Goal: Task Accomplishment & Management: Manage account settings

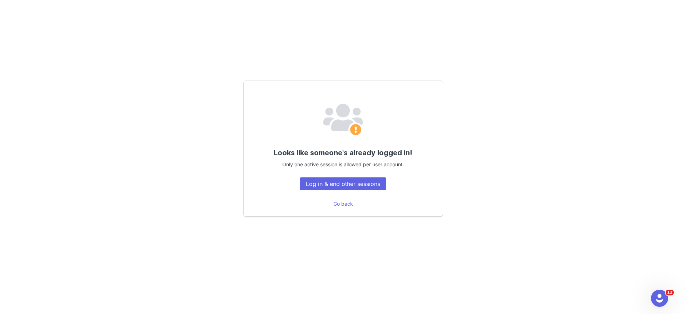
click at [339, 190] on div "Looks like someone's already logged in! Only one active session is allowed per …" at bounding box center [343, 148] width 199 height 135
click at [337, 187] on button "Log in & end other sessions" at bounding box center [343, 183] width 86 height 13
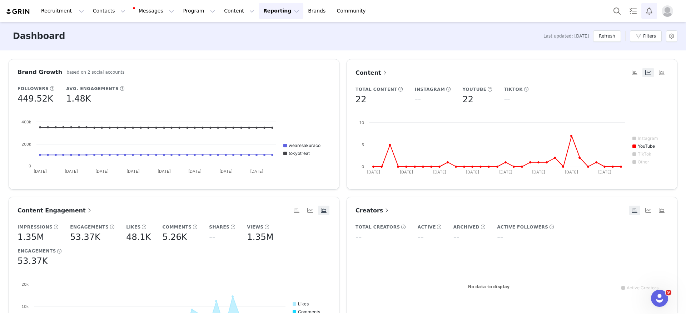
click at [649, 18] on button "Notifications" at bounding box center [649, 11] width 16 height 16
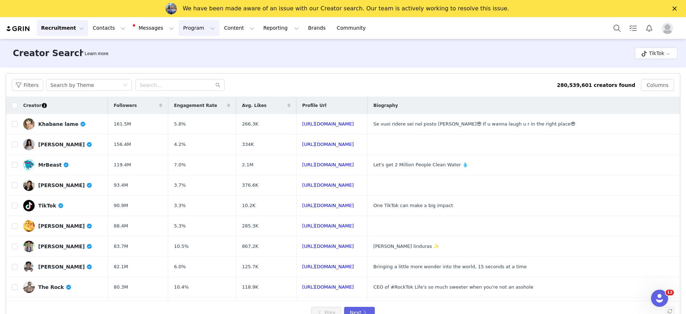
click at [179, 29] on button "Program Program" at bounding box center [199, 28] width 41 height 16
click at [181, 62] on p "Campaigns" at bounding box center [178, 58] width 24 height 6
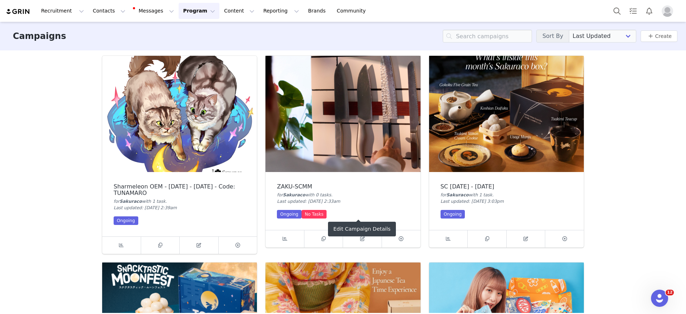
click at [499, 77] on img at bounding box center [506, 114] width 155 height 116
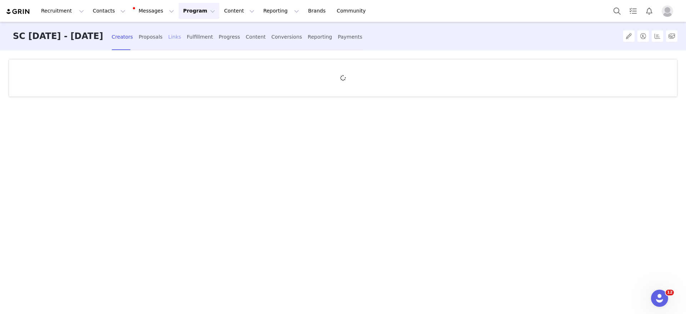
click at [181, 36] on div "Links" at bounding box center [174, 36] width 13 height 19
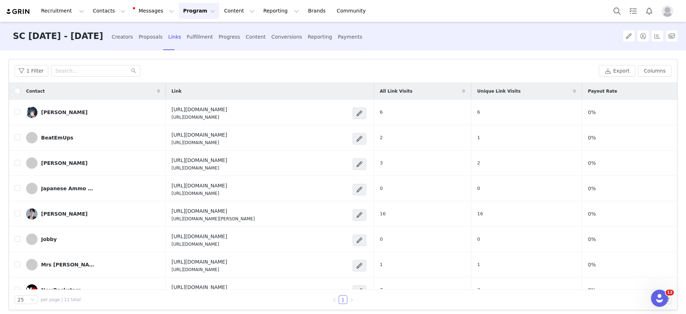
click at [179, 10] on button "Program Program" at bounding box center [199, 11] width 41 height 16
click at [179, 47] on p "Campaigns" at bounding box center [181, 44] width 28 height 7
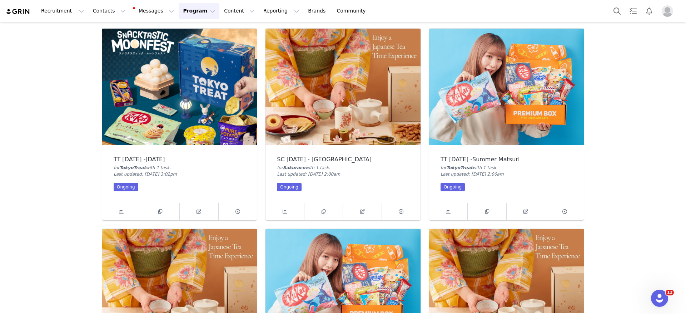
scroll to position [161, 0]
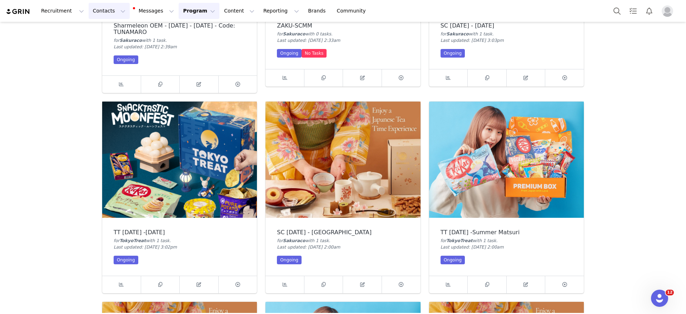
click at [97, 10] on button "Contacts Contacts" at bounding box center [109, 11] width 41 height 16
click at [111, 34] on div "Creators" at bounding box center [110, 31] width 48 height 7
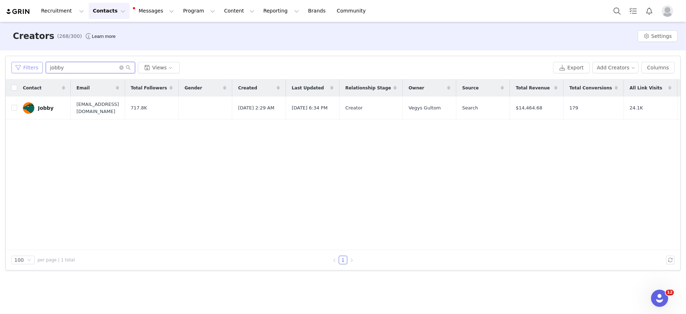
drag, startPoint x: 97, startPoint y: 65, endPoint x: 11, endPoint y: 69, distance: 85.4
click at [11, 69] on div "Filters jobby Views" at bounding box center [280, 67] width 539 height 11
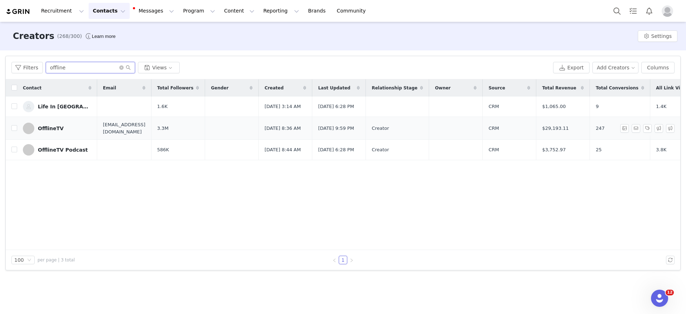
type input "offline"
click at [57, 129] on div "OfflineTV" at bounding box center [51, 128] width 26 height 6
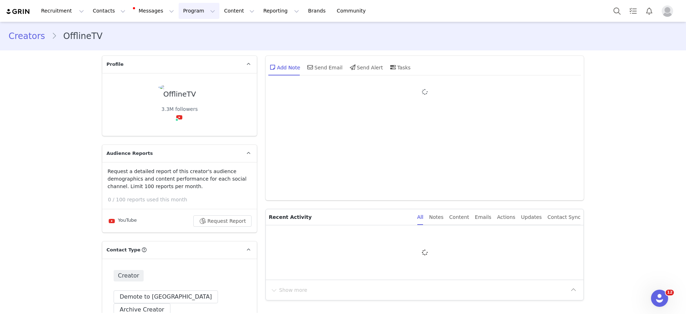
type input "+1 ([GEOGRAPHIC_DATA])"
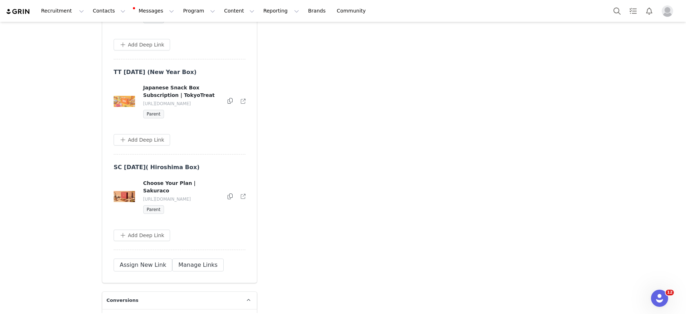
scroll to position [2950, 0]
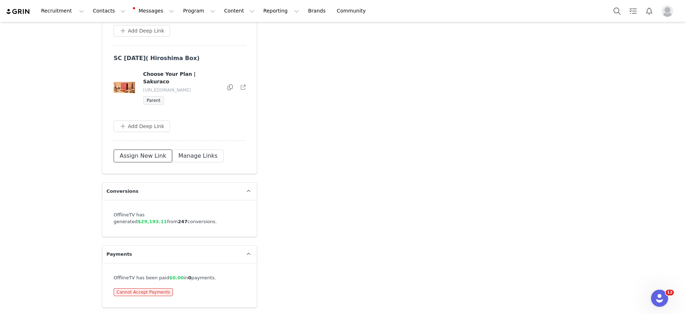
click at [147, 161] on button "Assign New Link" at bounding box center [143, 155] width 59 height 13
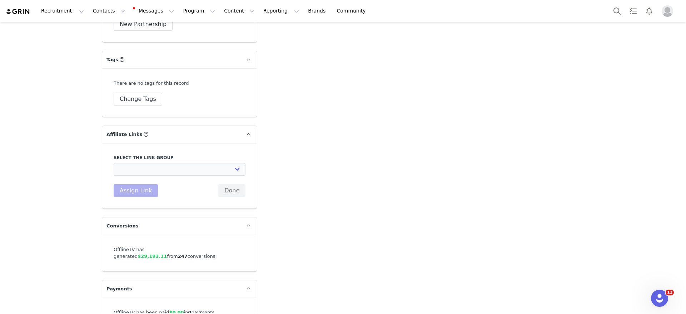
scroll to position [2004, 0]
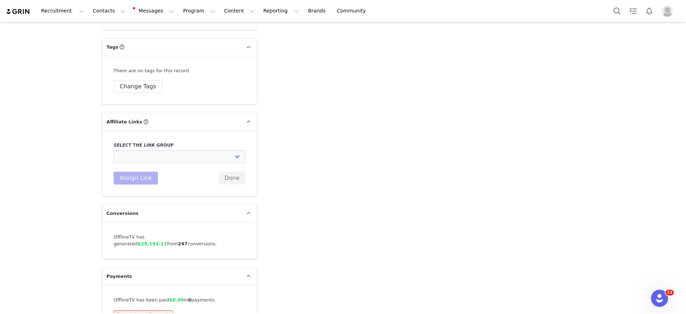
click at [180, 151] on div "Select the link group Paid Affiliate - YouTube (Dedicated Video): [URL][DOMAIN_…" at bounding box center [180, 163] width 132 height 42
click at [180, 150] on select "Paid Affiliate - YouTube (Dedicated Video): [URL][DOMAIN_NAME] Paid Affiliates …" at bounding box center [180, 156] width 132 height 13
select select "32857"
click at [114, 150] on select "Paid Affiliate - YouTube (Dedicated Video): [URL][DOMAIN_NAME] Paid Affiliates …" at bounding box center [180, 156] width 132 height 13
click at [134, 171] on button "Assign Link" at bounding box center [136, 177] width 44 height 13
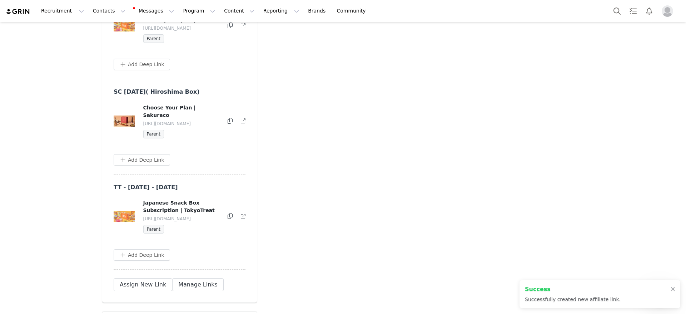
scroll to position [3045, 0]
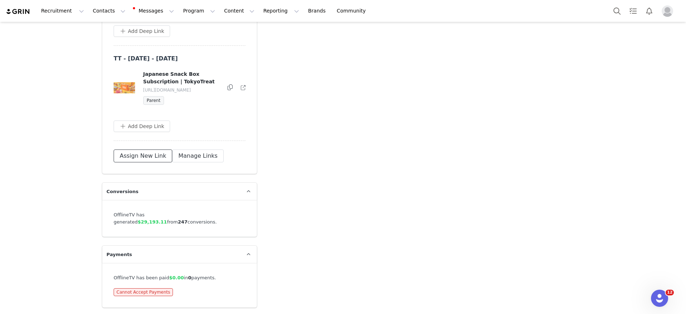
click at [139, 162] on button "Assign New Link" at bounding box center [143, 155] width 59 height 13
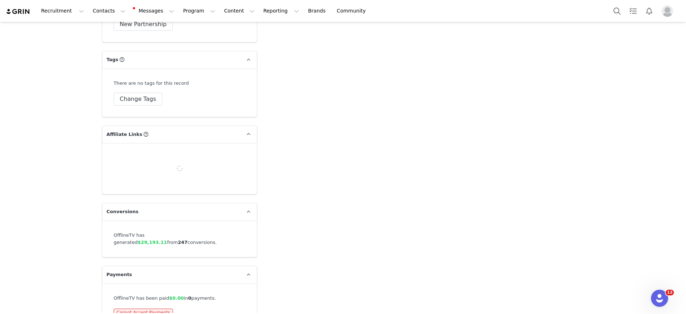
scroll to position [2004, 0]
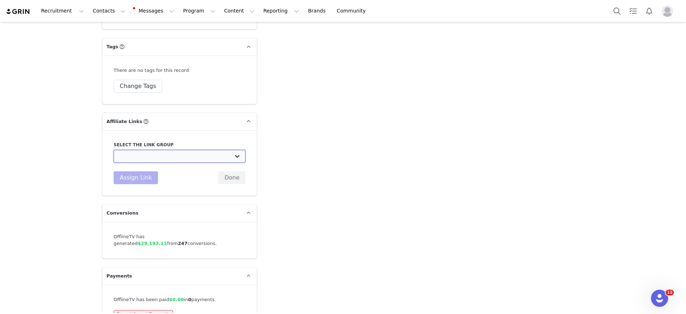
click at [172, 150] on select "Paid Affiliate - YouTube (Dedicated Video): [URL][DOMAIN_NAME] Paid Affiliates …" at bounding box center [180, 156] width 132 height 13
select select "32856"
click at [114, 150] on select "Paid Affiliate - YouTube (Dedicated Video): [URL][DOMAIN_NAME] Paid Affiliates …" at bounding box center [180, 156] width 132 height 13
click at [149, 171] on button "Assign Link" at bounding box center [136, 177] width 44 height 13
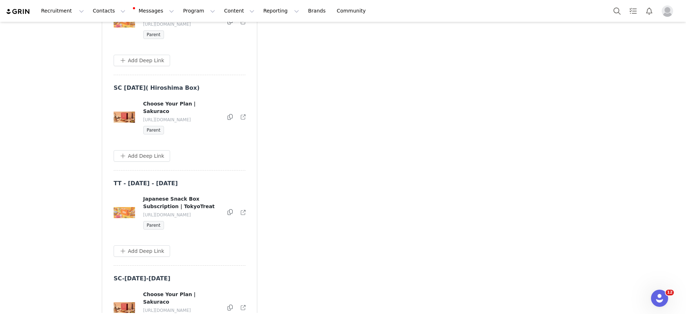
scroll to position [3133, 0]
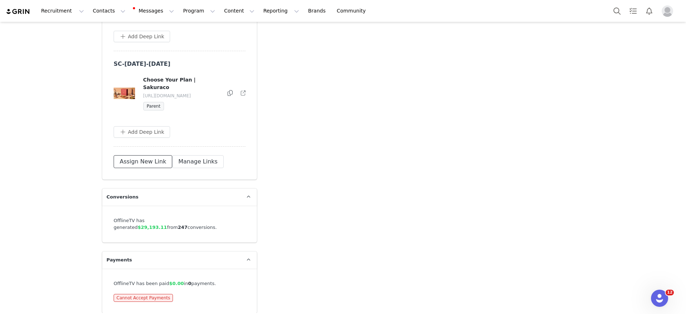
click at [156, 159] on button "Assign New Link" at bounding box center [143, 161] width 59 height 13
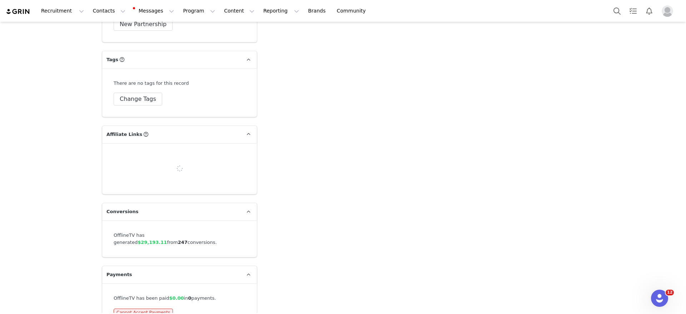
scroll to position [2004, 0]
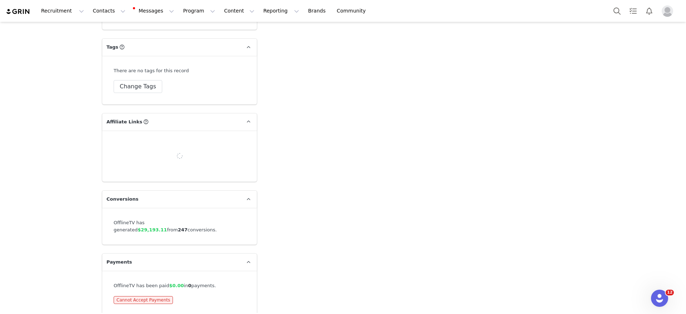
select select
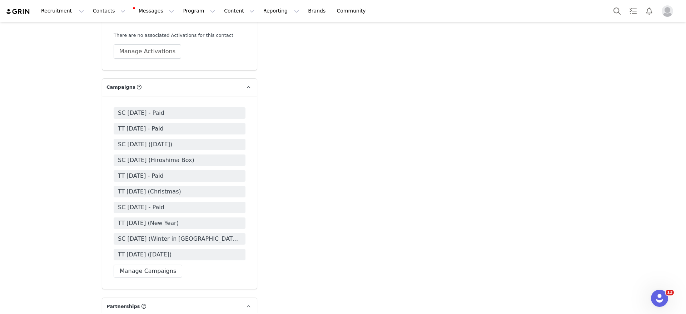
scroll to position [1736, 0]
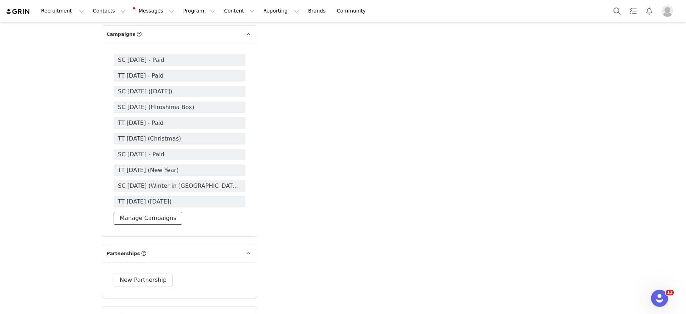
click at [165, 211] on button "Manage Campaigns" at bounding box center [148, 217] width 69 height 13
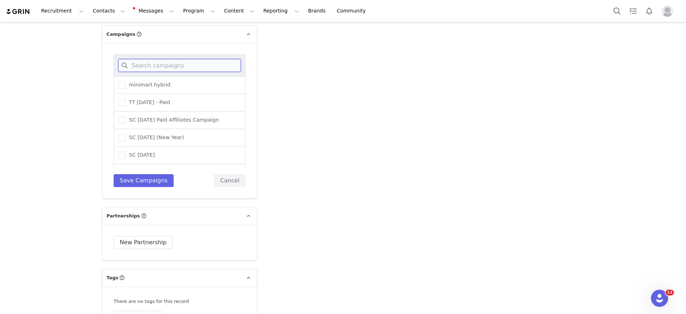
click at [194, 59] on input at bounding box center [179, 65] width 122 height 13
type input "tsuk"
click at [155, 134] on span "TT [DATE] -[DATE]" at bounding box center [150, 137] width 50 height 7
click at [125, 134] on input "TT [DATE] -[DATE]" at bounding box center [125, 134] width 0 height 0
click at [158, 151] on span "SC [DATE] - [DATE]" at bounding box center [151, 154] width 52 height 7
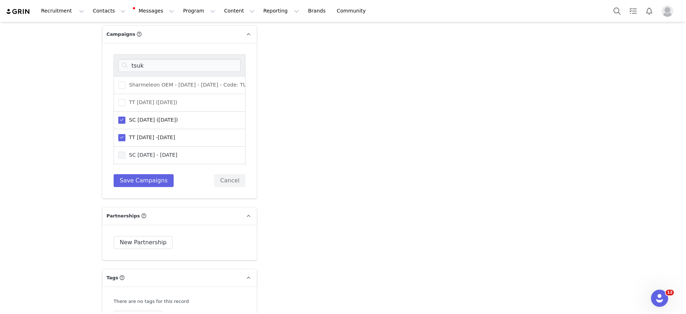
click at [125, 151] on input "SC [DATE] - [DATE]" at bounding box center [125, 151] width 0 height 0
click at [145, 159] on div "tsuk Sharmeleon OEM - [DATE] - [DATE] - Code: TUNAMARO TT [DATE] ([DATE]) SC [D…" at bounding box center [180, 120] width 132 height 132
click at [149, 174] on button "Save Campaigns" at bounding box center [144, 180] width 60 height 13
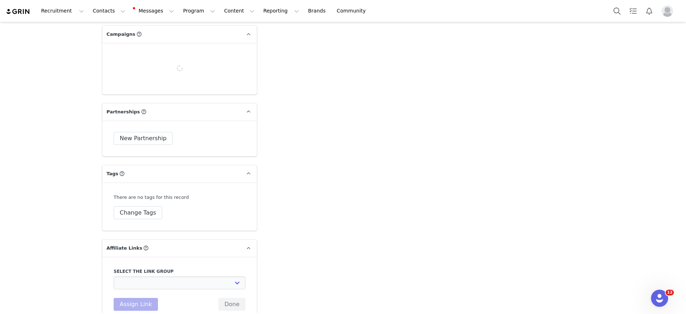
select select
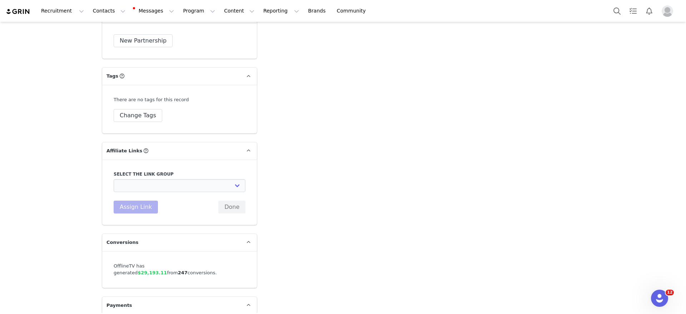
scroll to position [2037, 0]
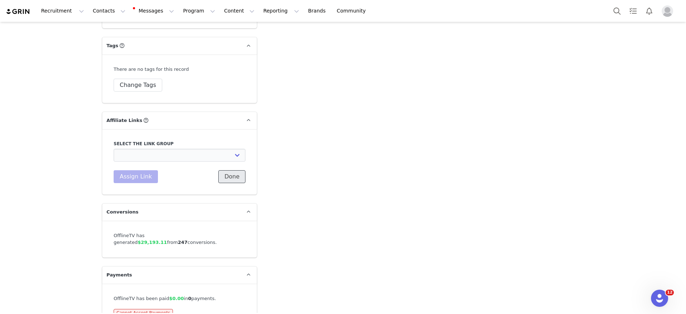
click at [232, 170] on button "Done" at bounding box center [231, 176] width 27 height 13
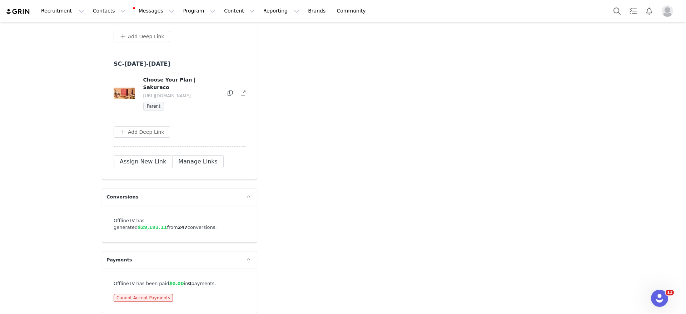
scroll to position [3110, 0]
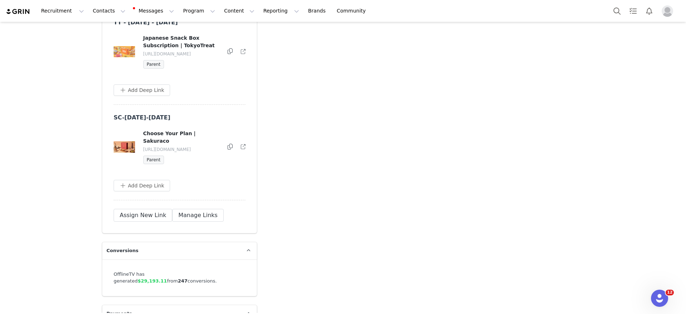
click at [227, 56] on button at bounding box center [229, 51] width 5 height 9
click at [227, 54] on icon at bounding box center [229, 51] width 5 height 6
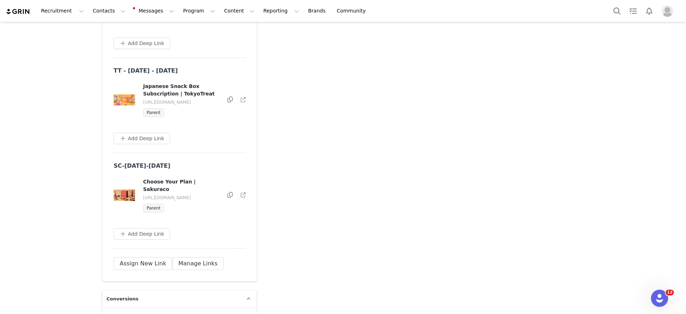
scroll to position [3164, 0]
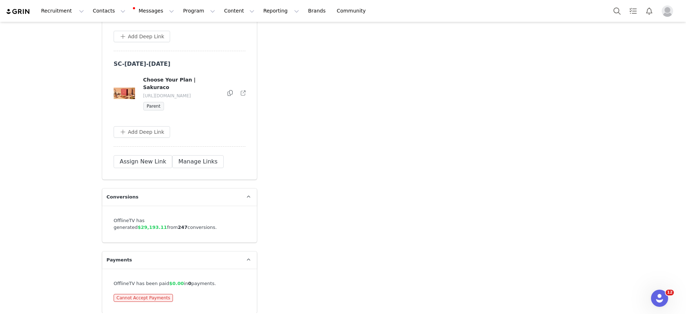
click at [227, 96] on icon at bounding box center [229, 93] width 5 height 6
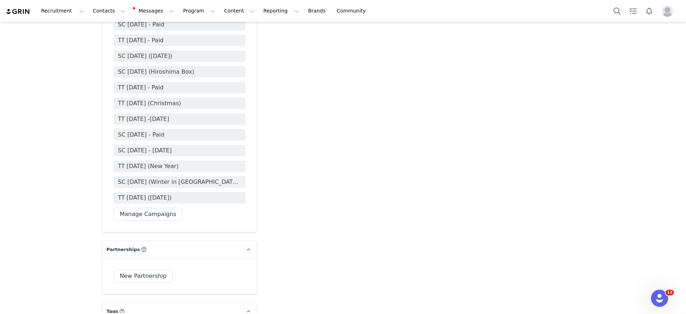
scroll to position [1718, 0]
